Goal: Task Accomplishment & Management: Use online tool/utility

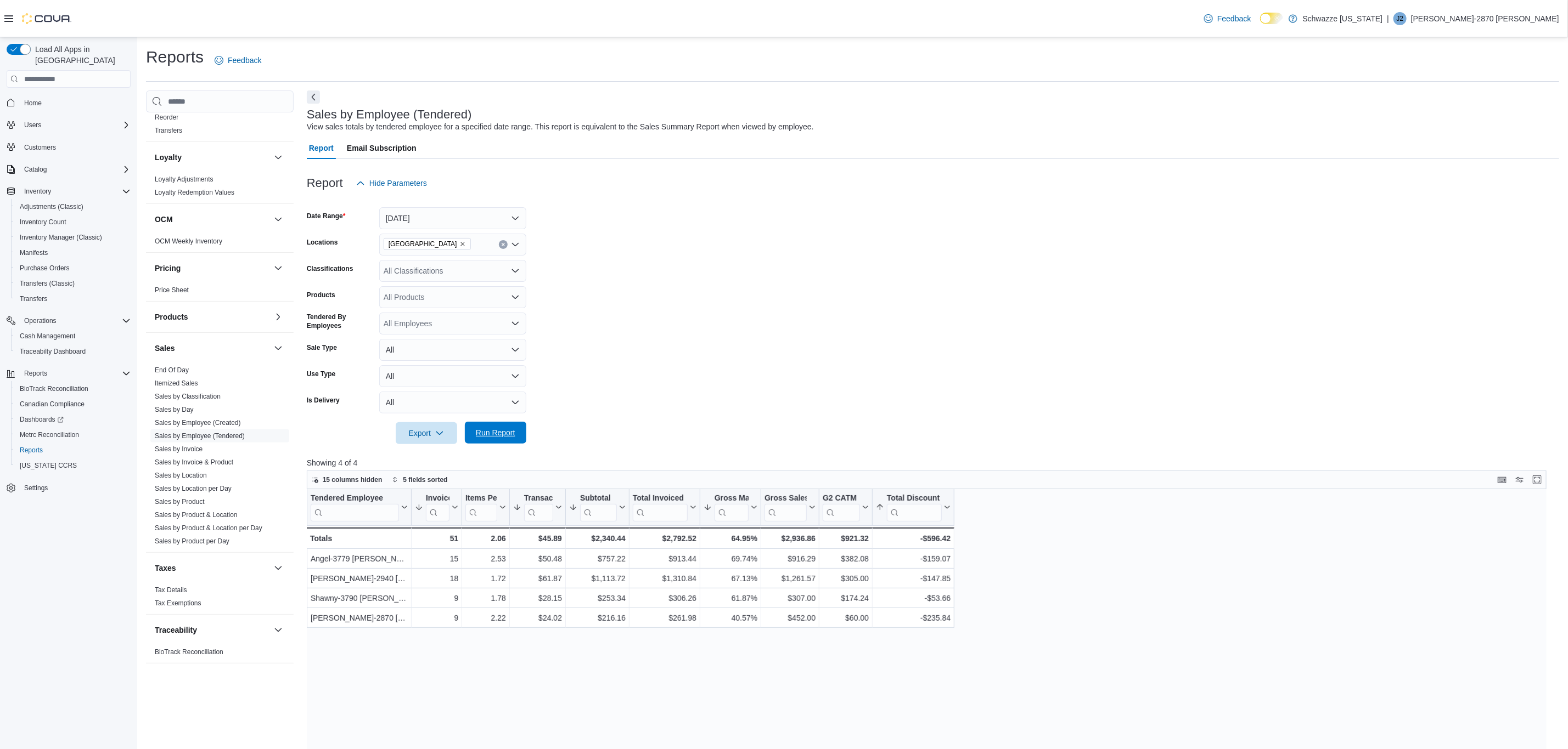
click at [493, 440] on span "Run Report" at bounding box center [496, 433] width 48 height 22
click at [511, 443] on span "Run Report" at bounding box center [496, 433] width 48 height 22
